Goal: Information Seeking & Learning: Learn about a topic

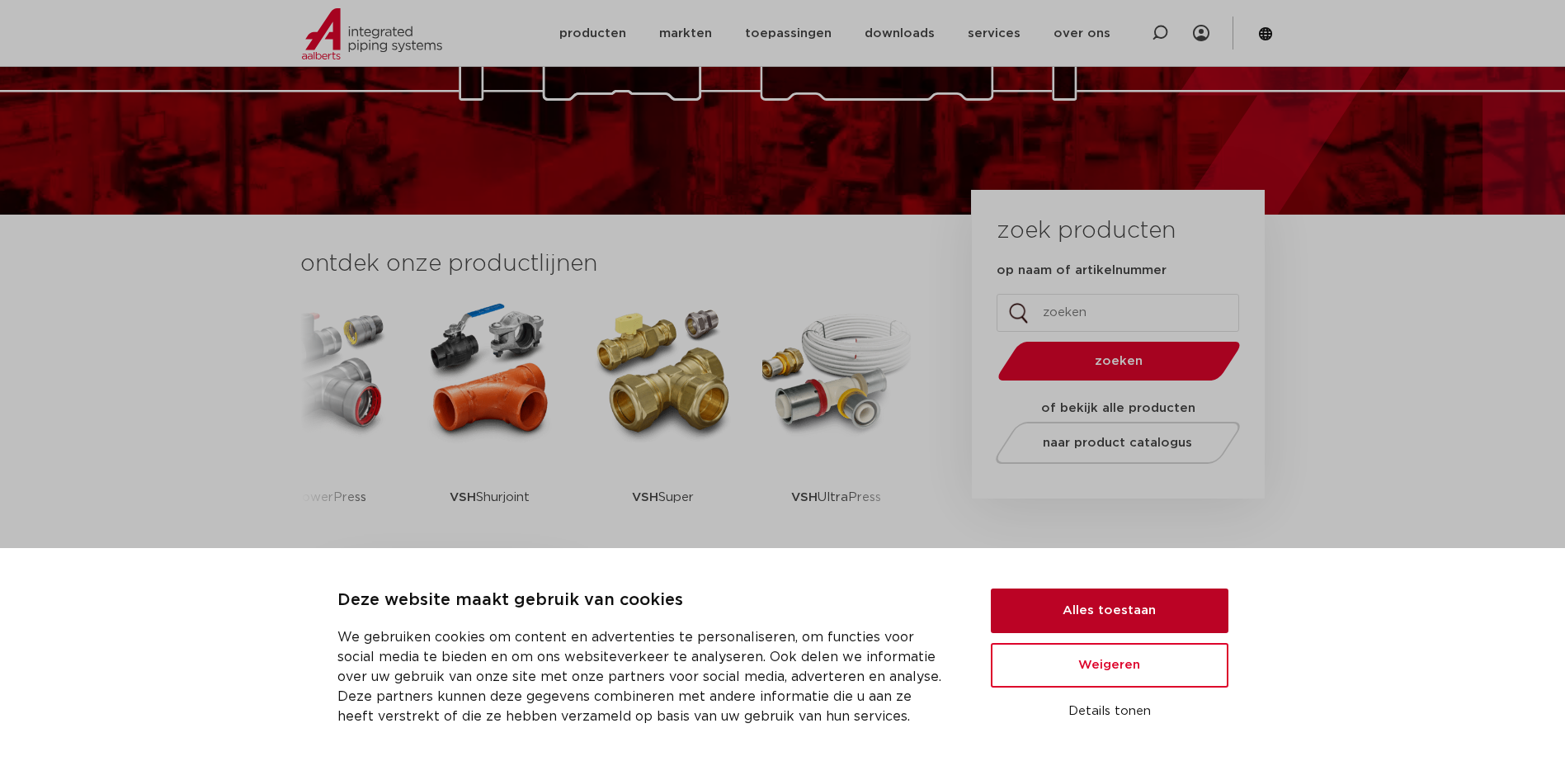
click at [1087, 624] on button "Alles toestaan" at bounding box center [1110, 610] width 238 height 45
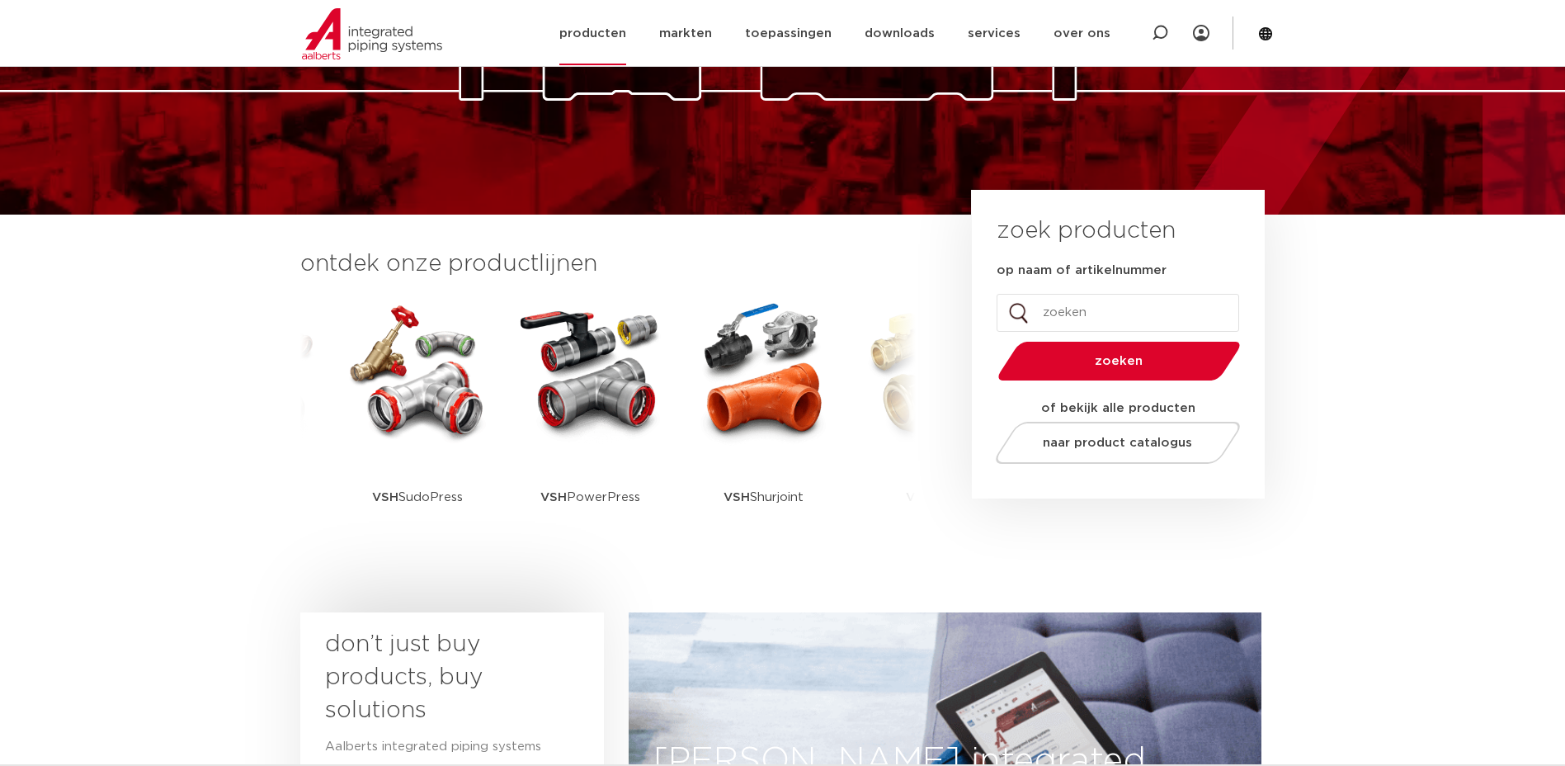
click at [593, 39] on link "producten" at bounding box center [593, 34] width 67 height 64
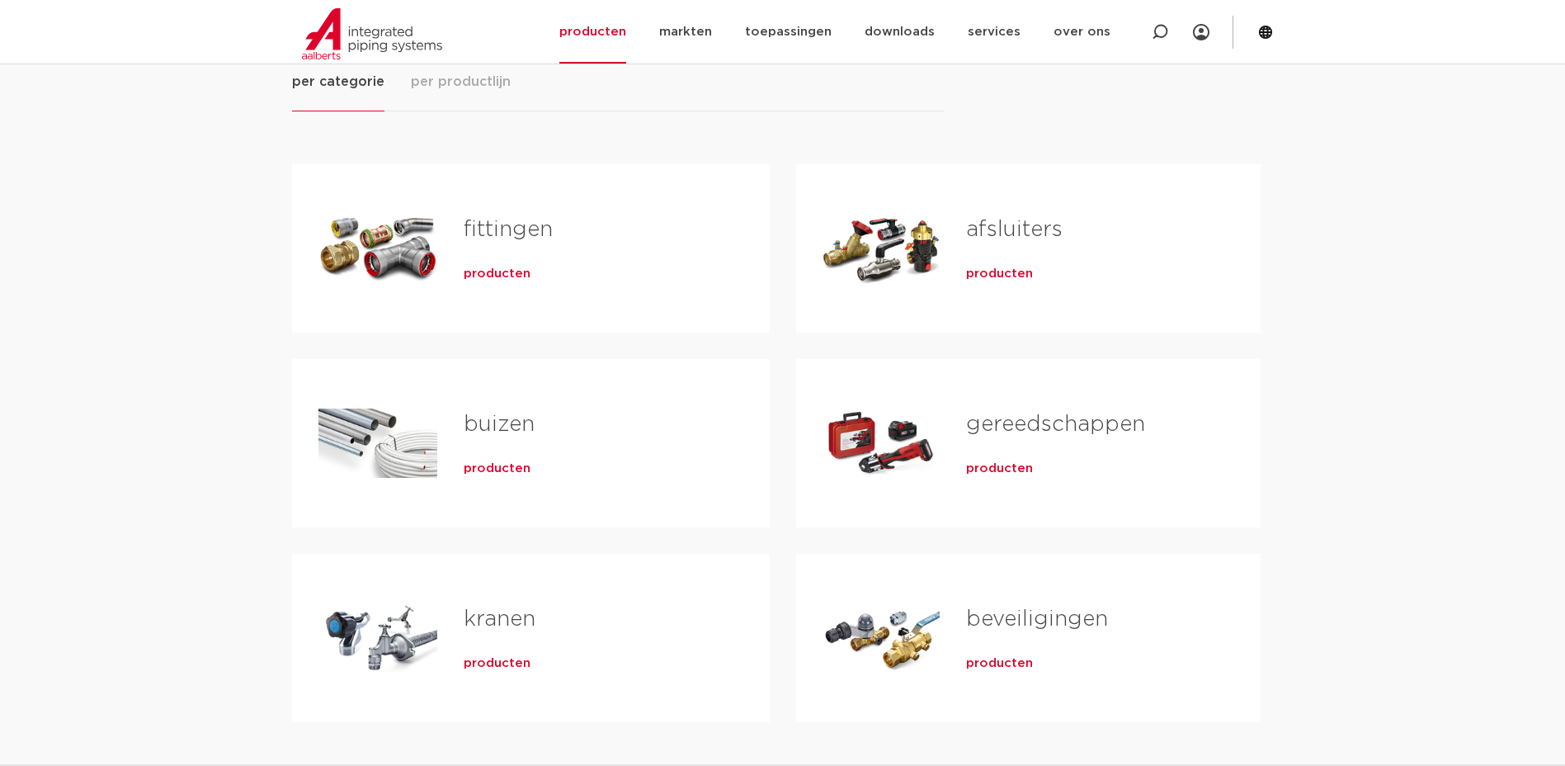
click at [496, 239] on link "fittingen" at bounding box center [508, 229] width 89 height 21
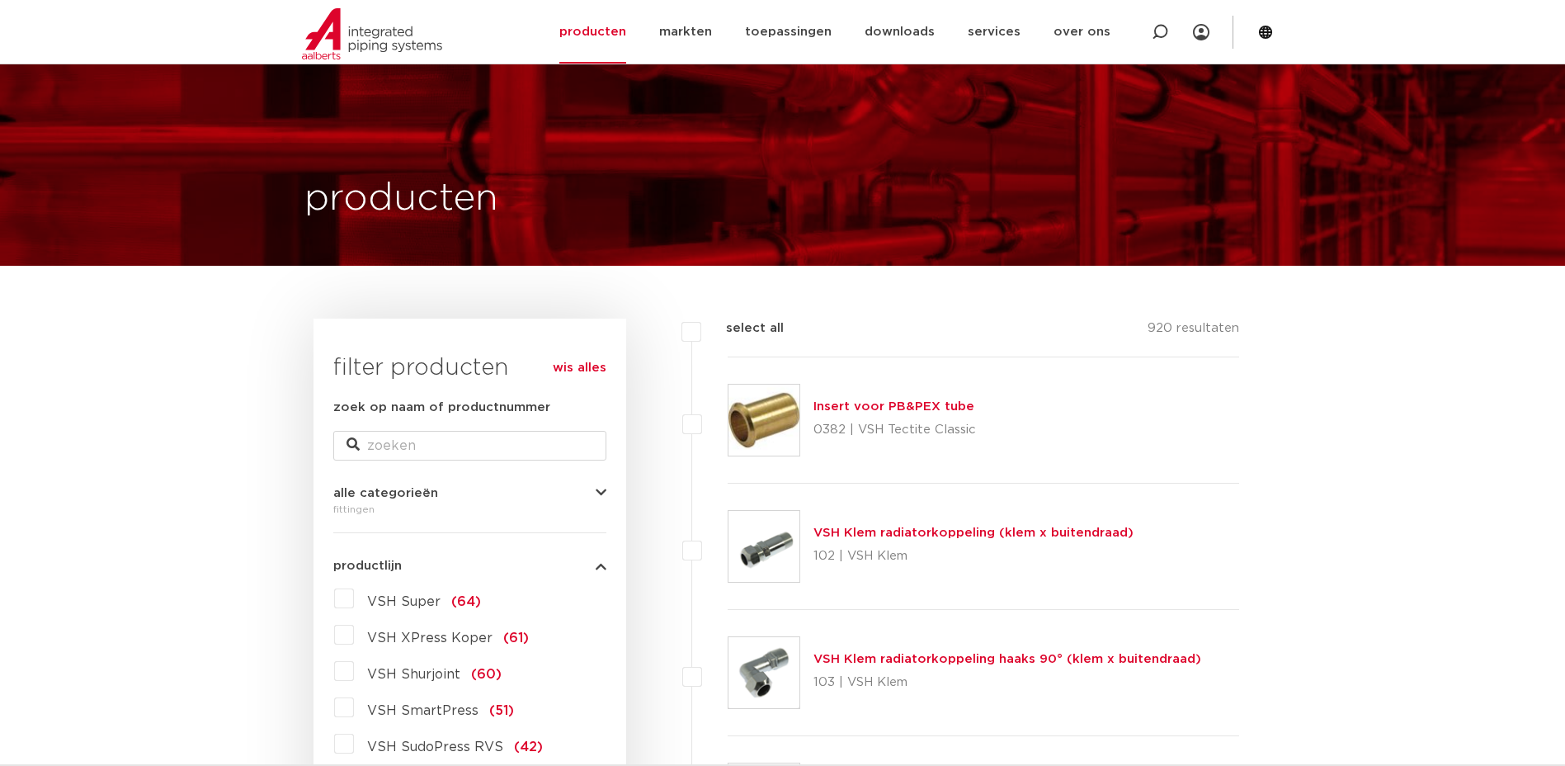
scroll to position [165, 0]
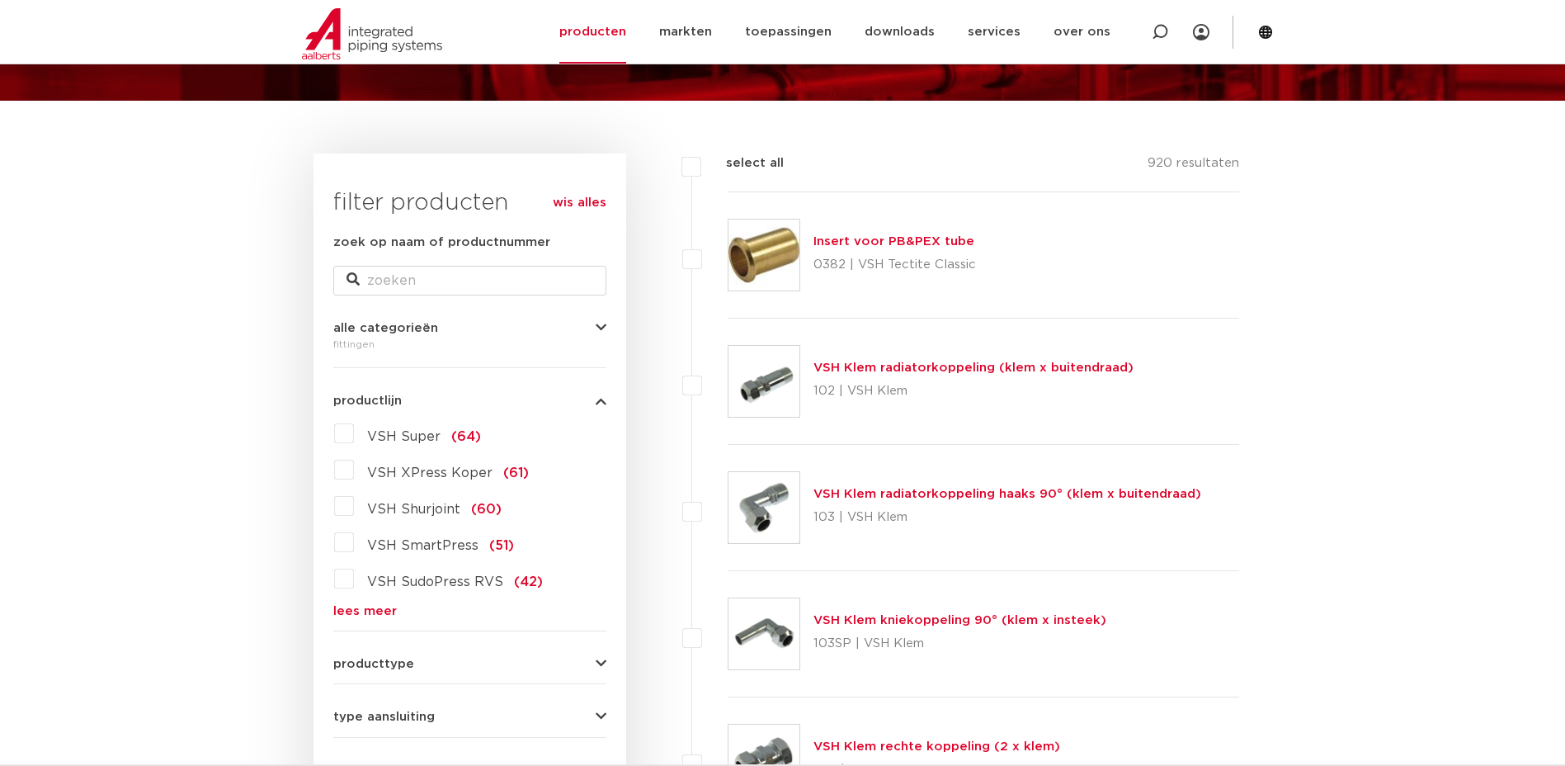
click at [368, 613] on link "lees meer" at bounding box center [469, 611] width 273 height 12
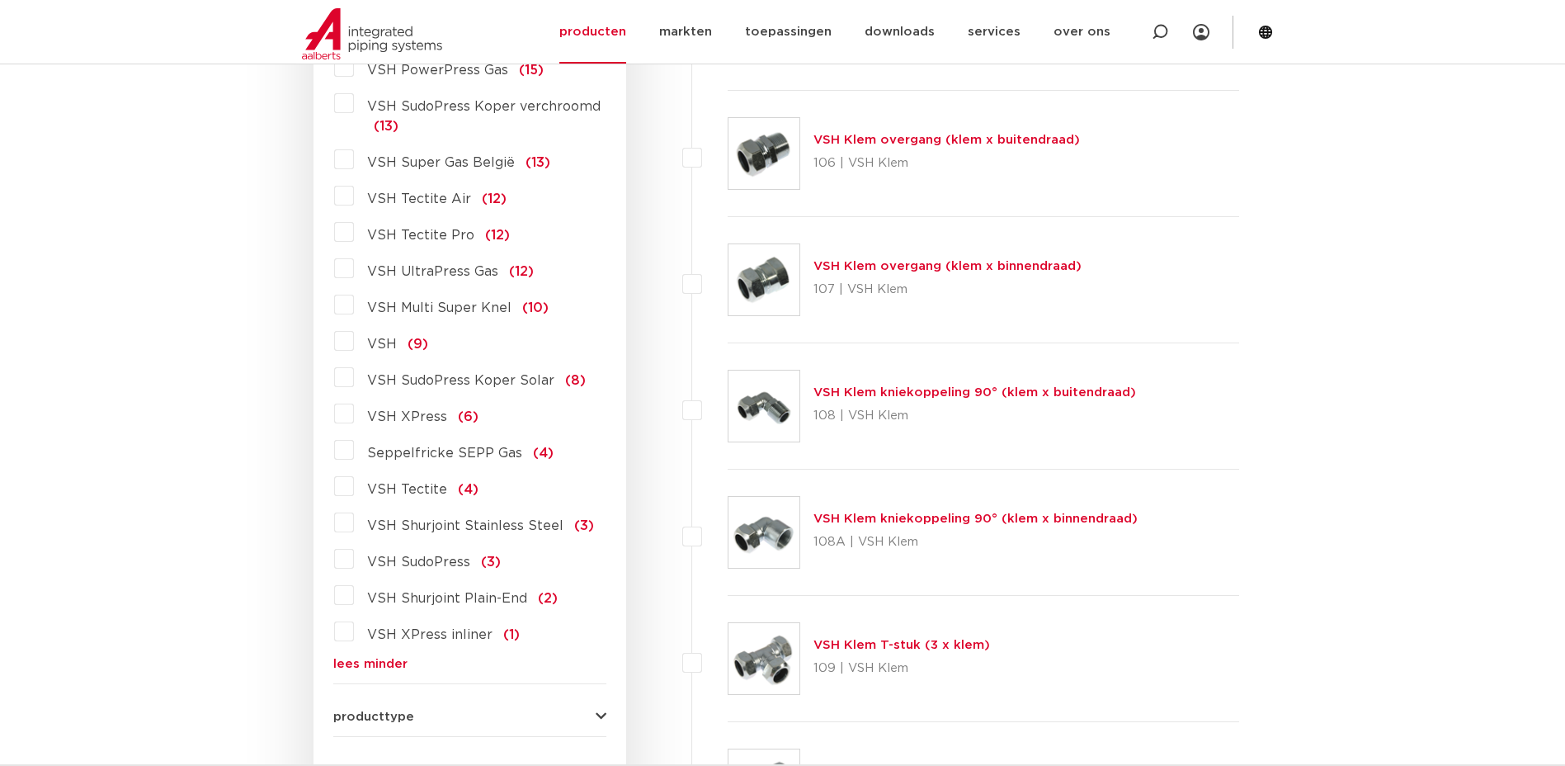
scroll to position [1568, 0]
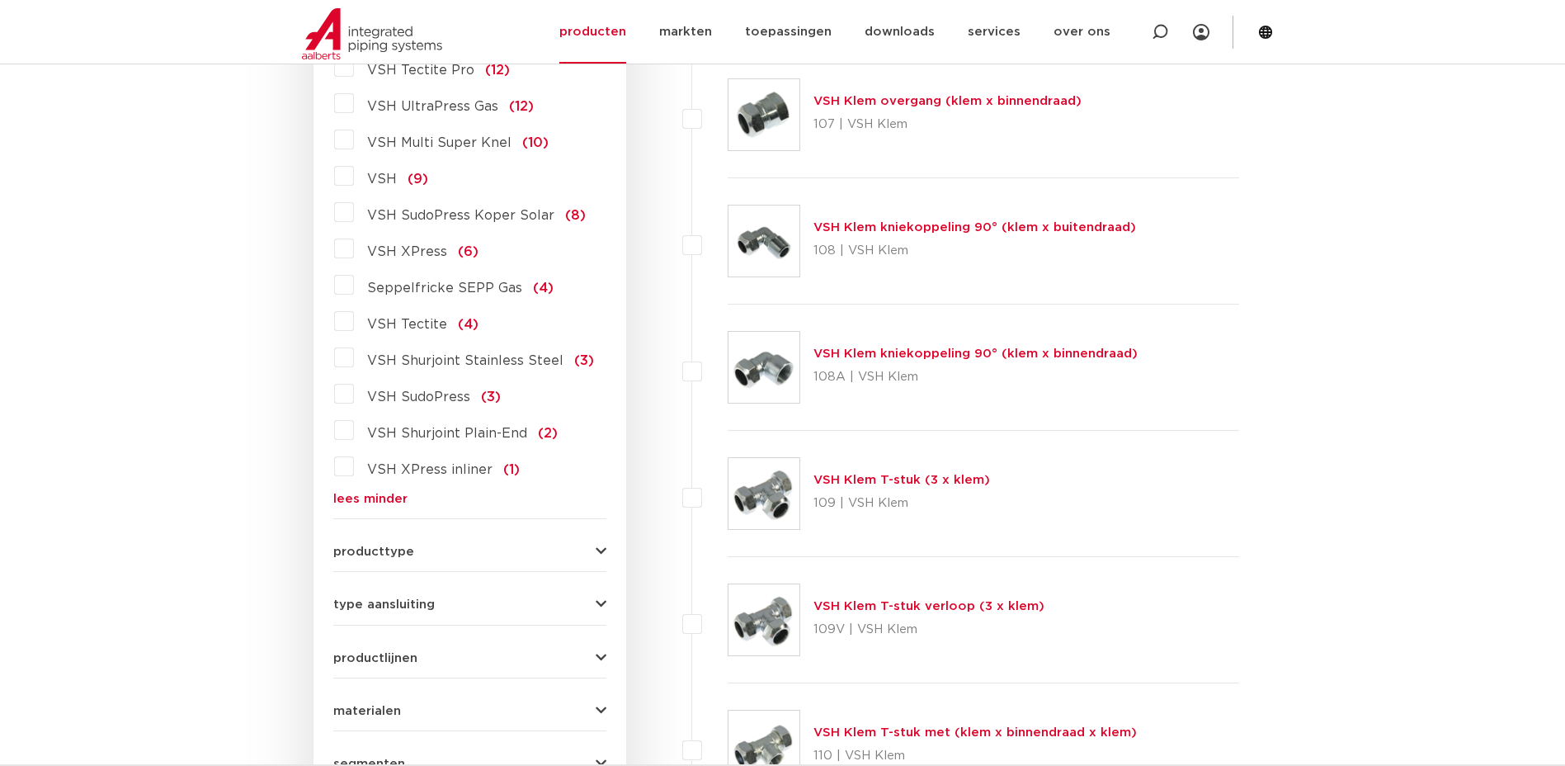
click at [431, 555] on button "producttype" at bounding box center [469, 551] width 273 height 12
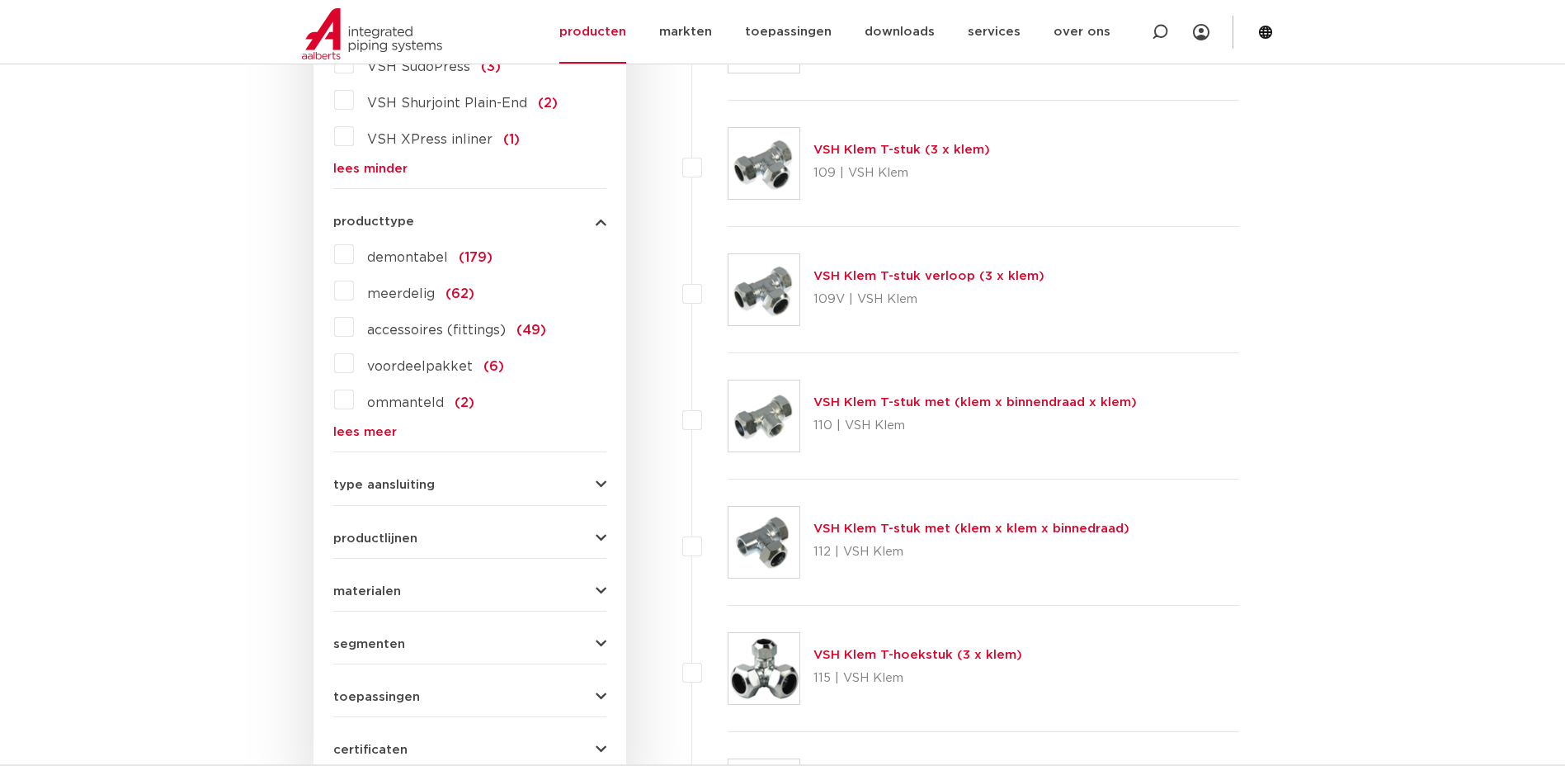
scroll to position [1981, 0]
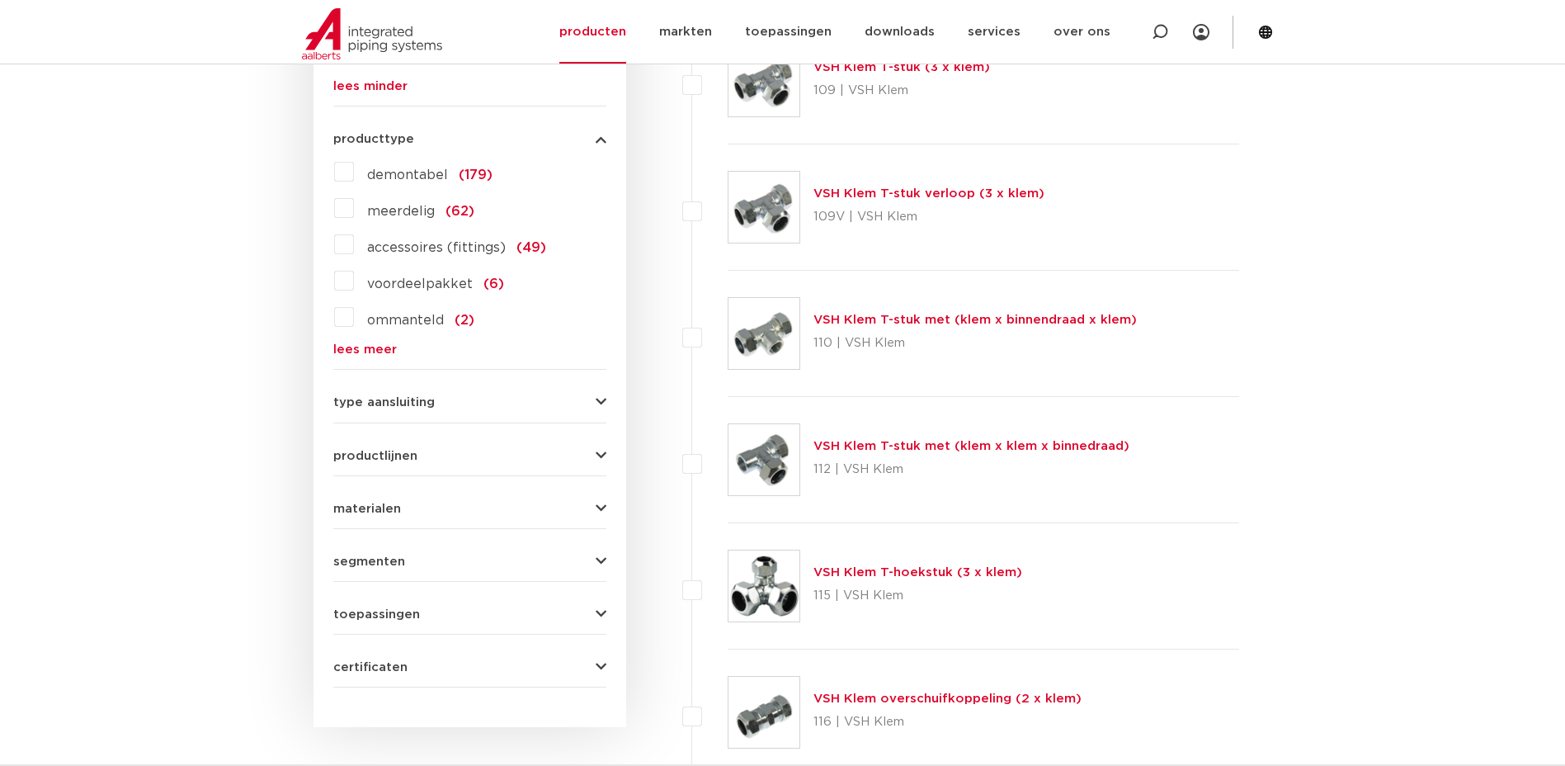
click at [465, 615] on button "toepassingen" at bounding box center [469, 614] width 273 height 12
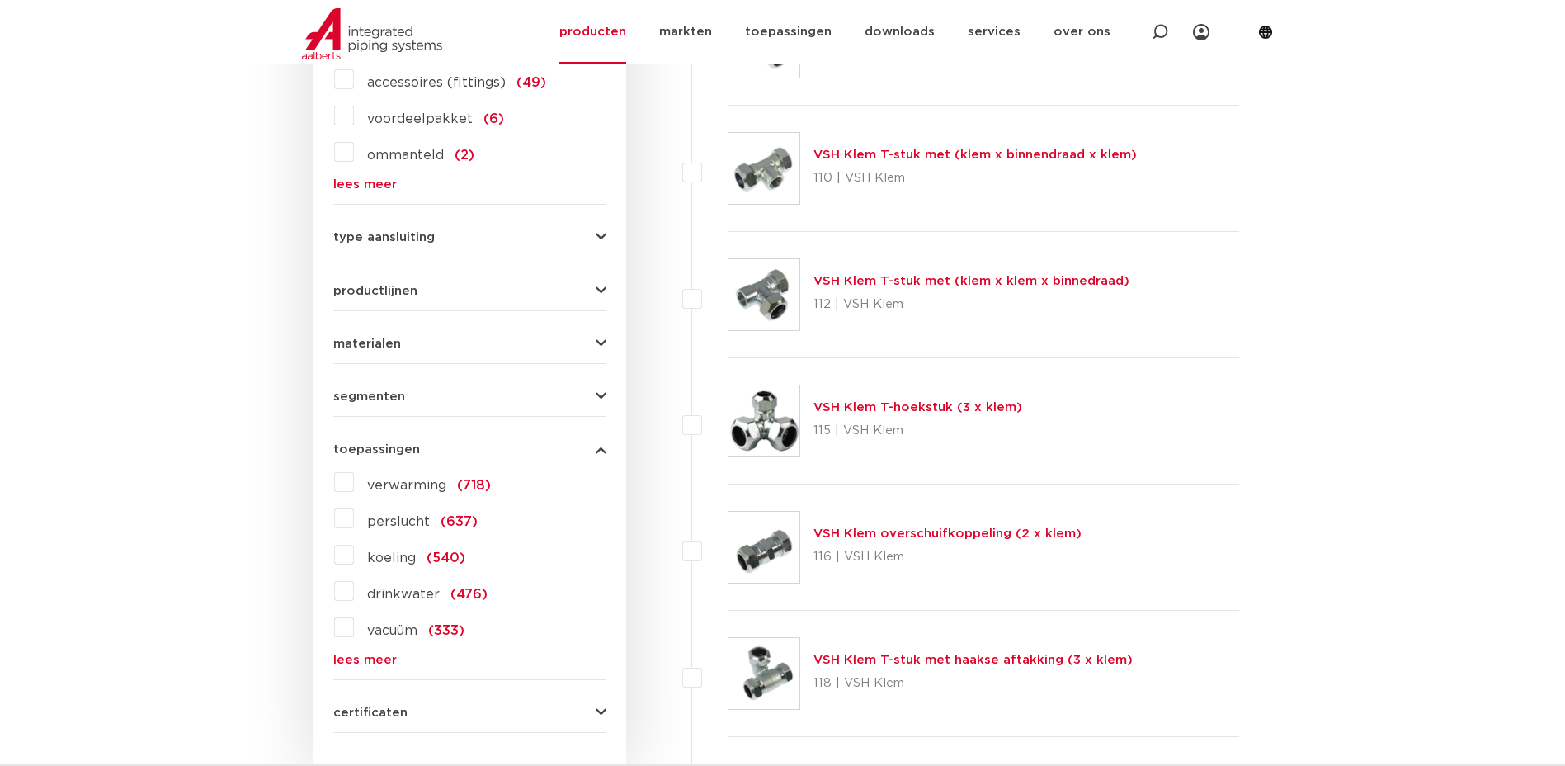
scroll to position [2228, 0]
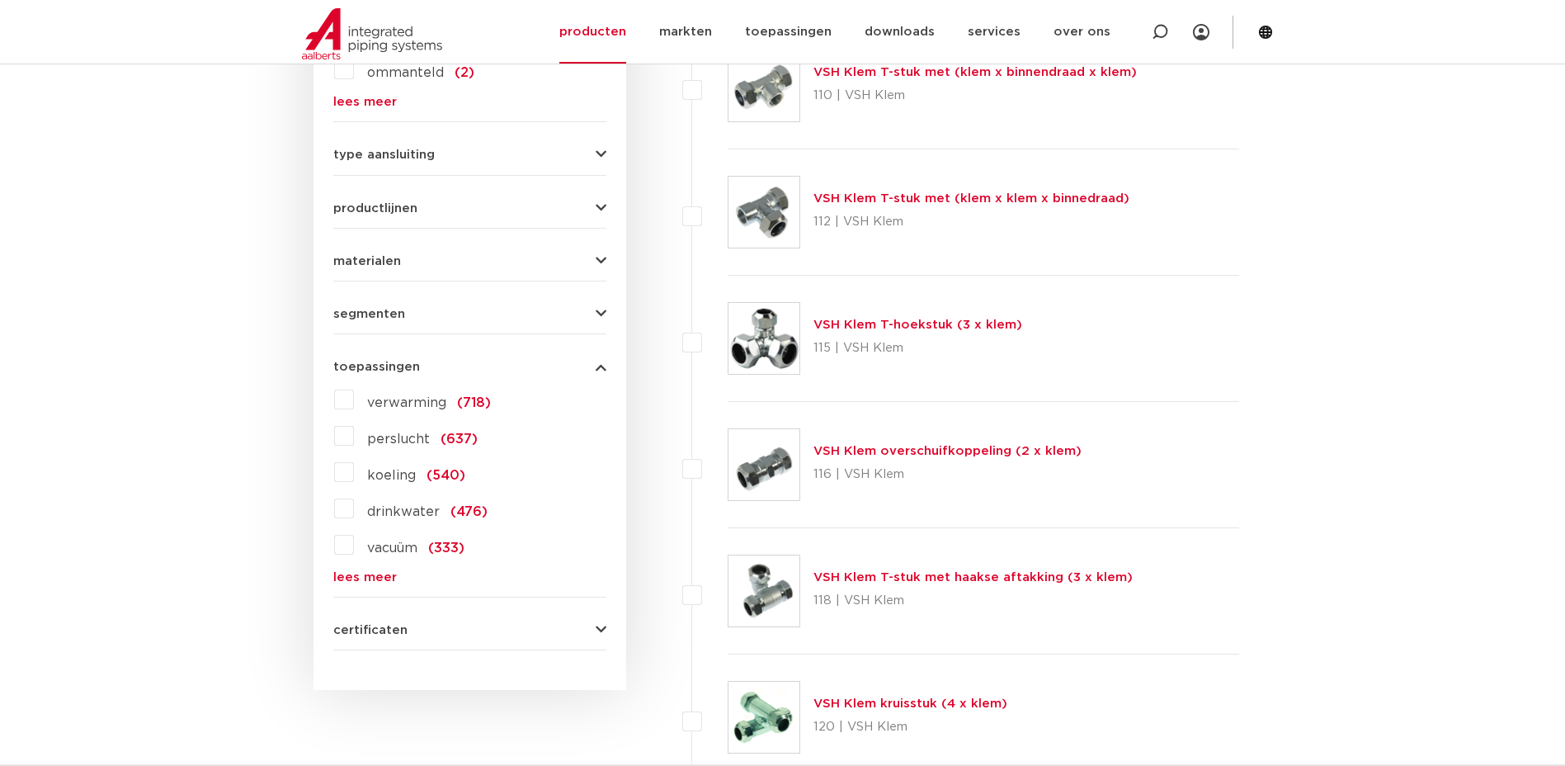
click at [384, 475] on span "koeling" at bounding box center [391, 475] width 49 height 13
click at [0, 0] on input "koeling (540)" at bounding box center [0, 0] width 0 height 0
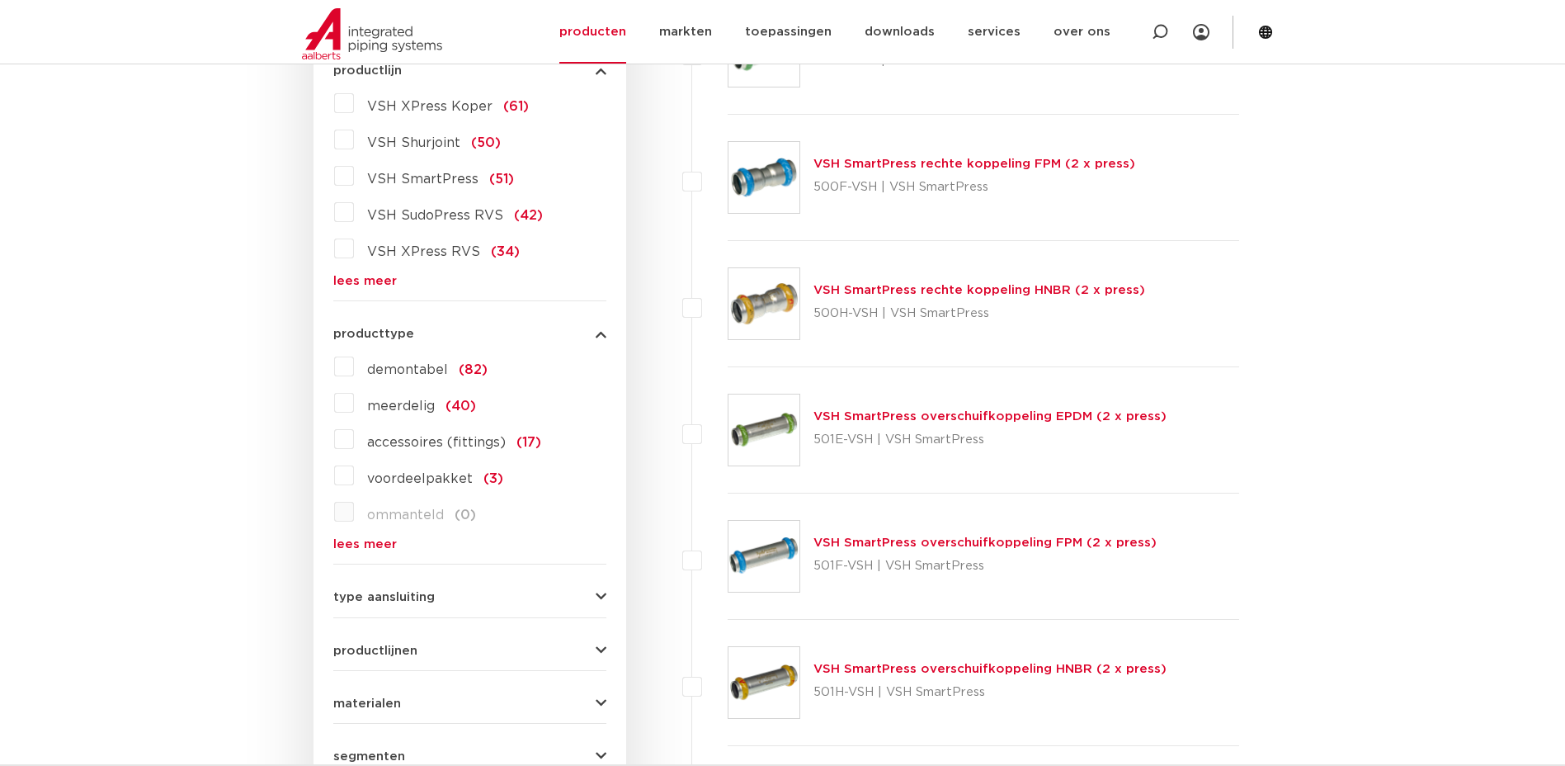
scroll to position [413, 0]
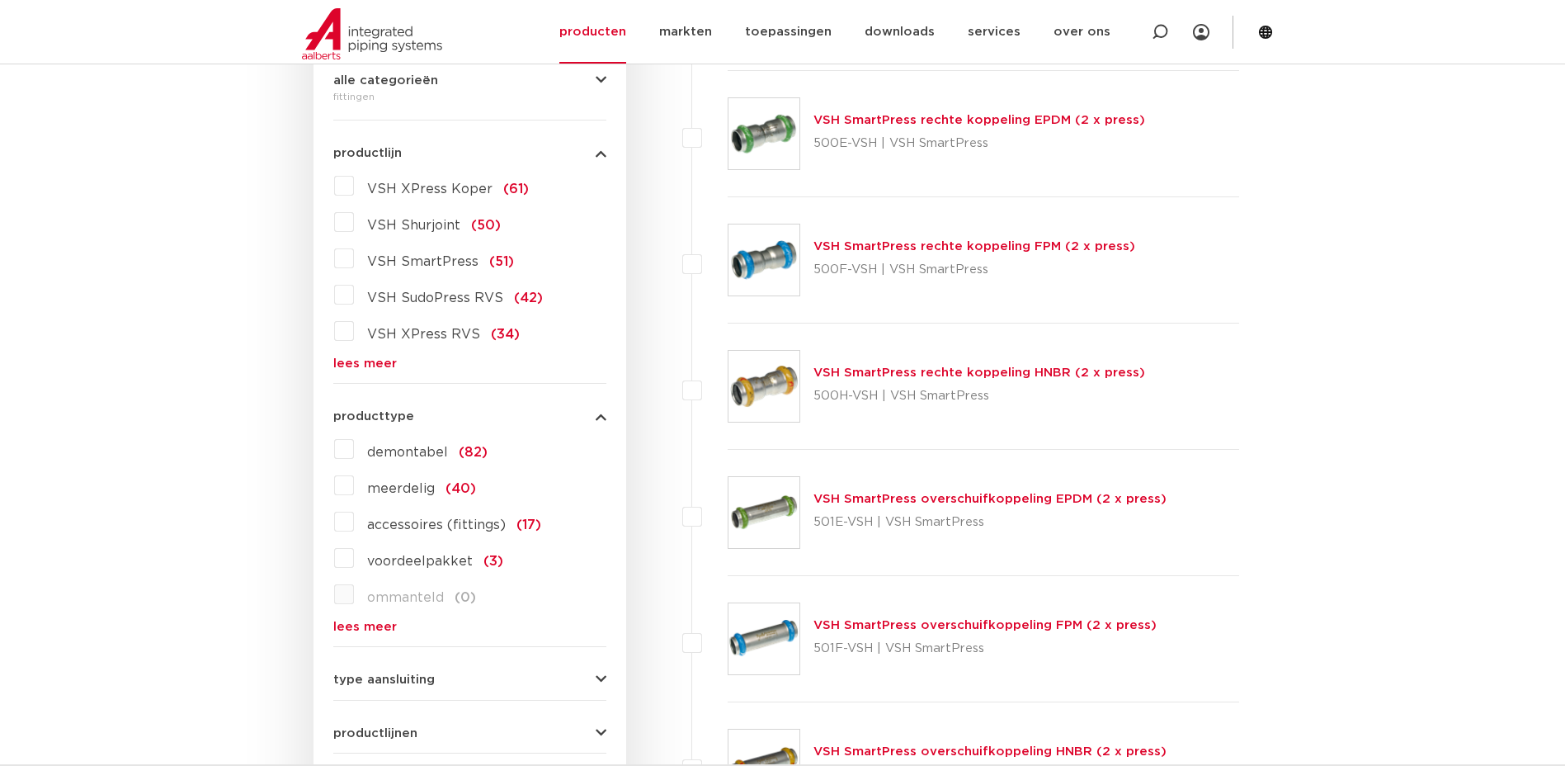
click at [433, 293] on span "VSH SudoPress RVS" at bounding box center [435, 297] width 136 height 13
click at [0, 0] on input "VSH SudoPress RVS (42)" at bounding box center [0, 0] width 0 height 0
